Goal: Task Accomplishment & Management: Manage account settings

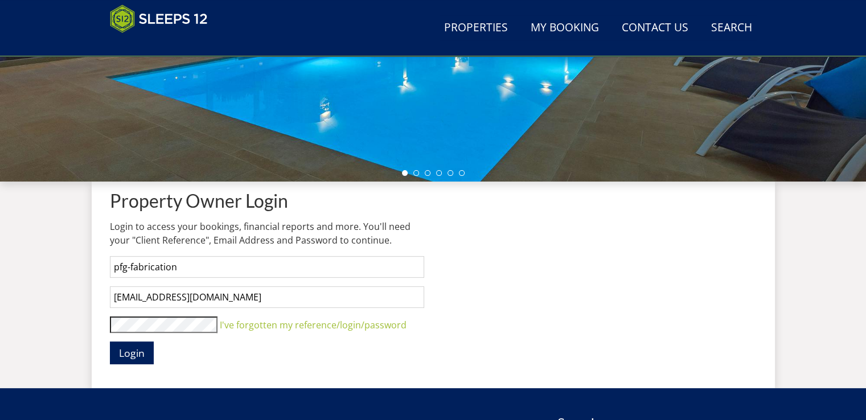
scroll to position [409, 0]
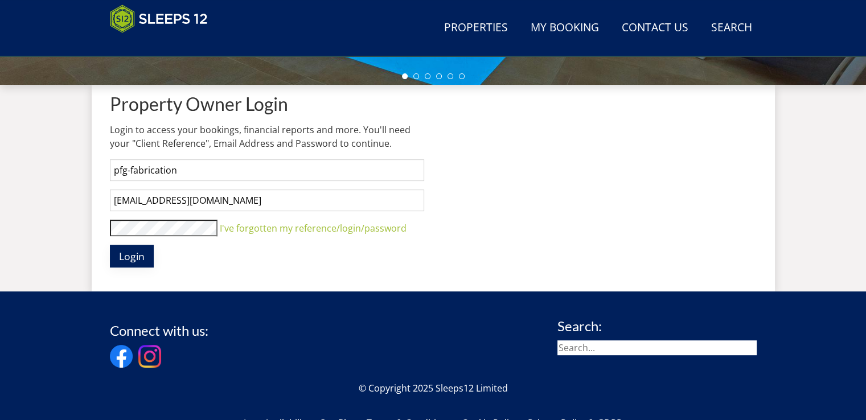
click at [135, 259] on span "Login" at bounding box center [132, 256] width 26 height 14
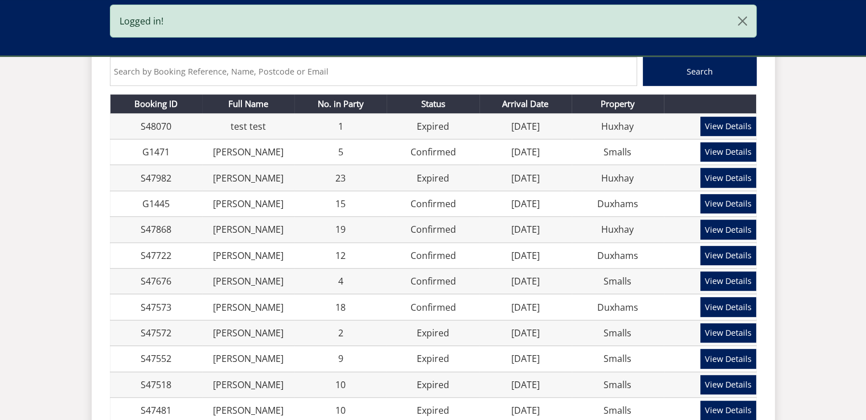
scroll to position [522, 0]
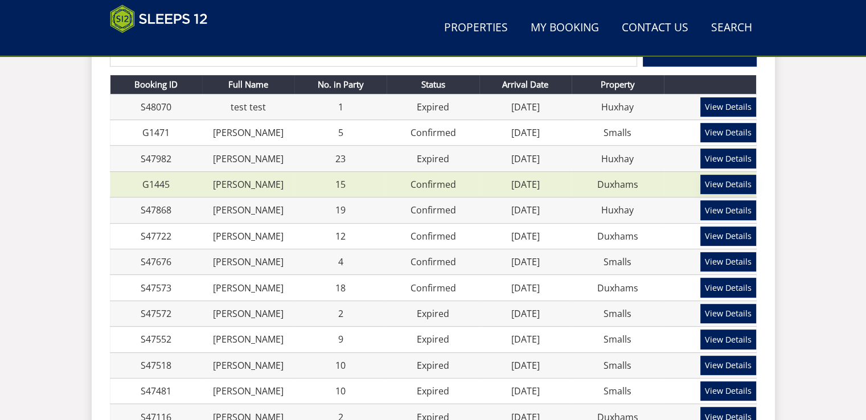
click at [735, 186] on link "View Details" at bounding box center [728, 184] width 56 height 19
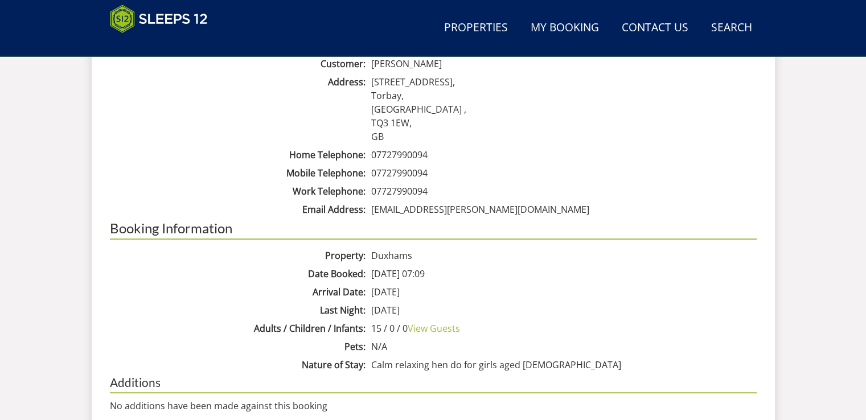
scroll to position [579, 0]
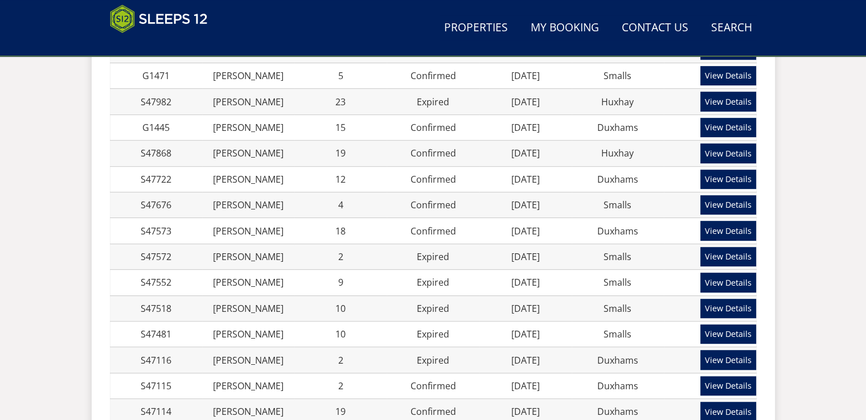
scroll to position [522, 0]
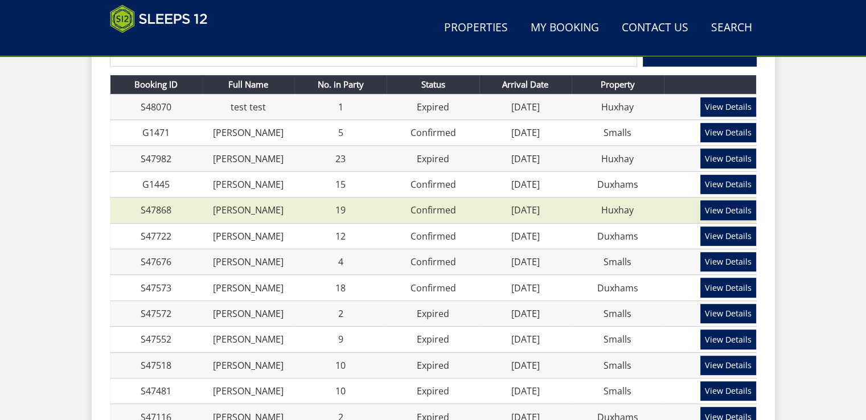
click at [717, 210] on link "View Details" at bounding box center [728, 209] width 56 height 19
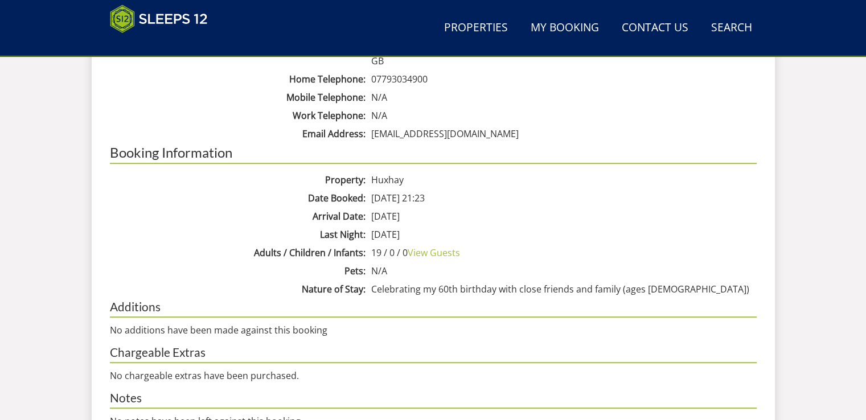
scroll to position [622, 0]
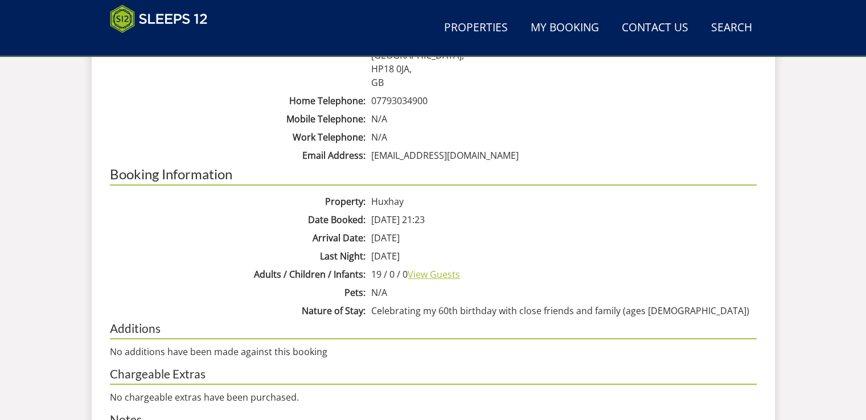
click at [435, 269] on link "View Guests" at bounding box center [434, 274] width 52 height 13
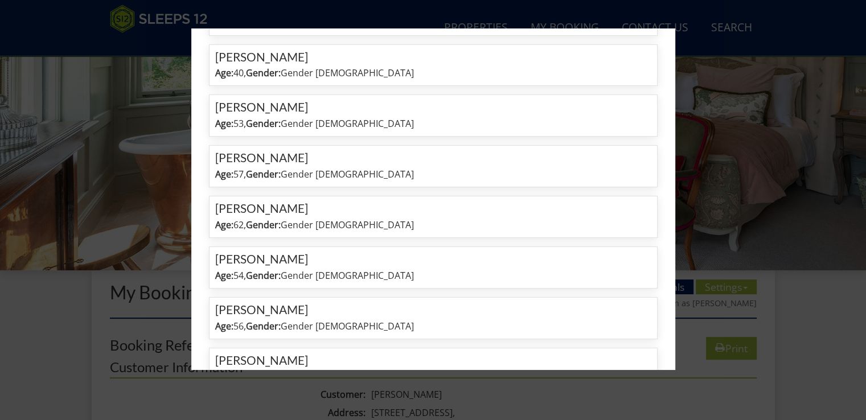
scroll to position [0, 0]
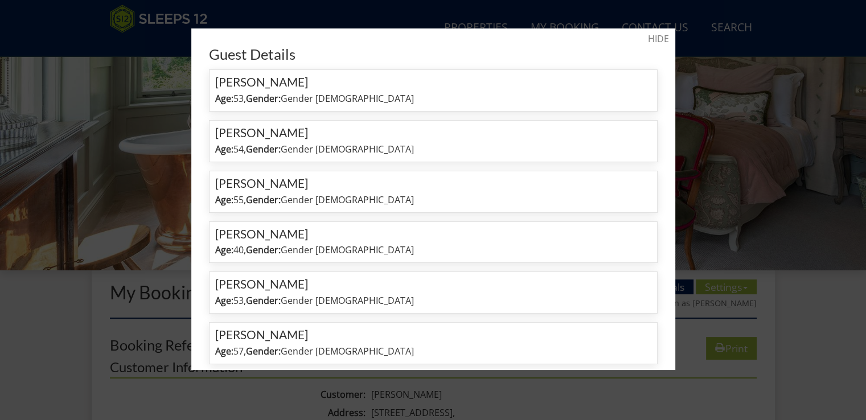
click at [788, 137] on div at bounding box center [433, 210] width 866 height 420
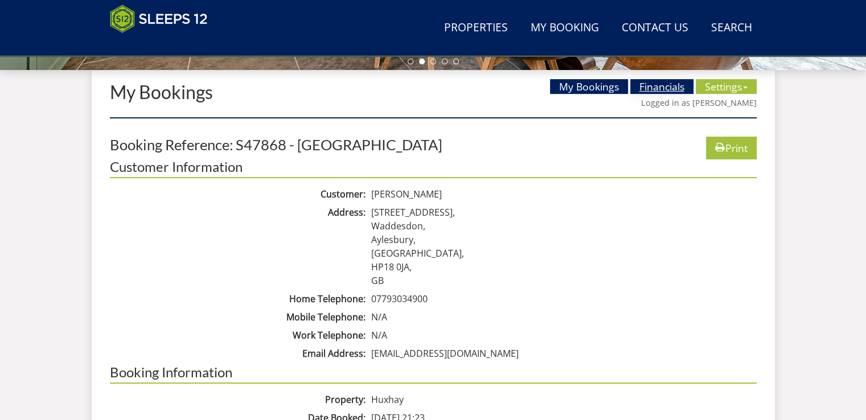
scroll to position [398, 0]
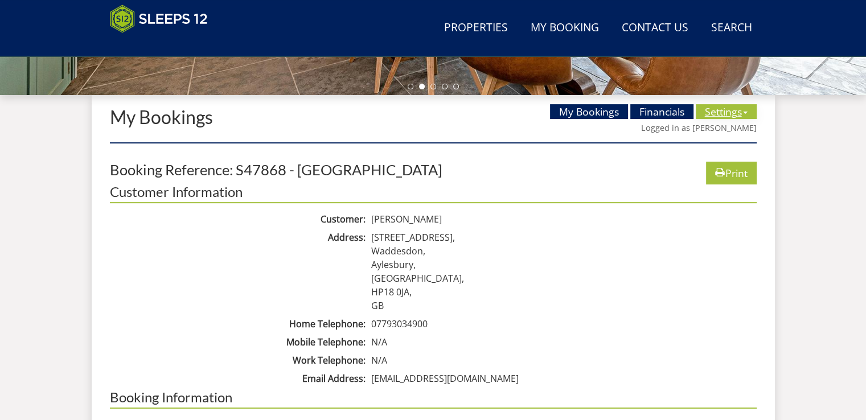
click at [744, 112] on span at bounding box center [745, 113] width 5 height 2
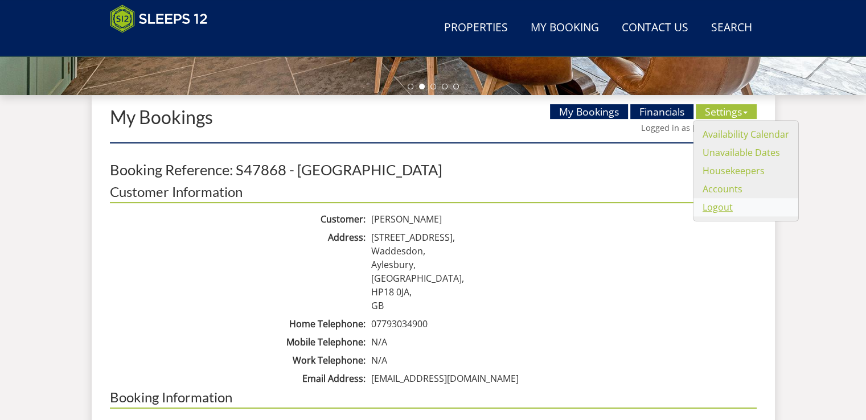
click at [709, 209] on link "Logout" at bounding box center [717, 207] width 30 height 13
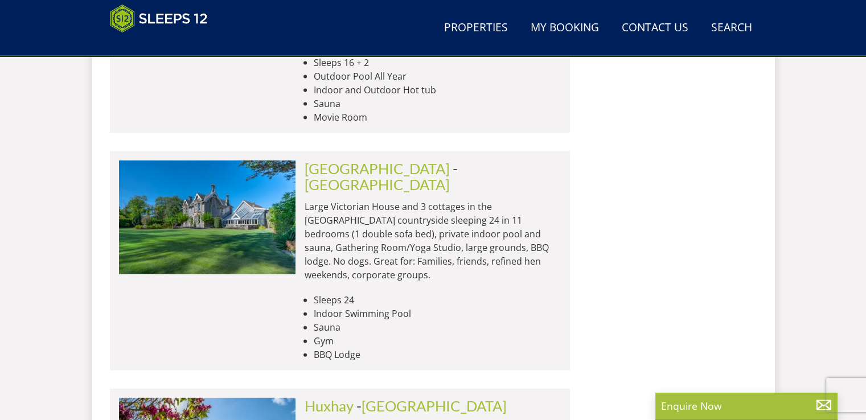
scroll to position [2688, 0]
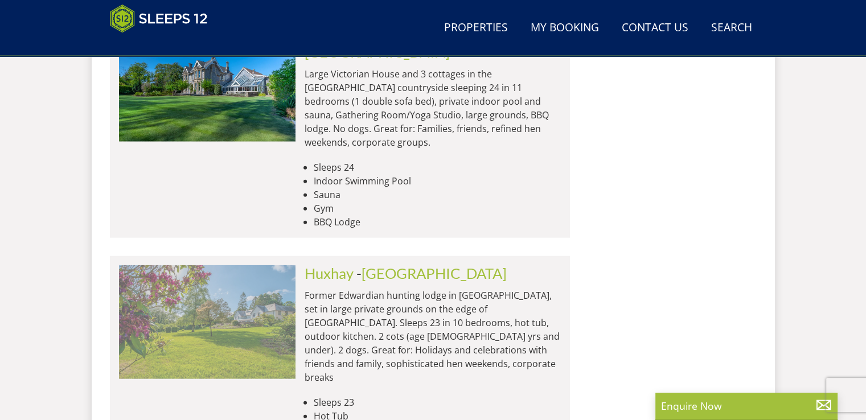
click at [225, 265] on img at bounding box center [207, 322] width 176 height 114
